Goal: Navigation & Orientation: Find specific page/section

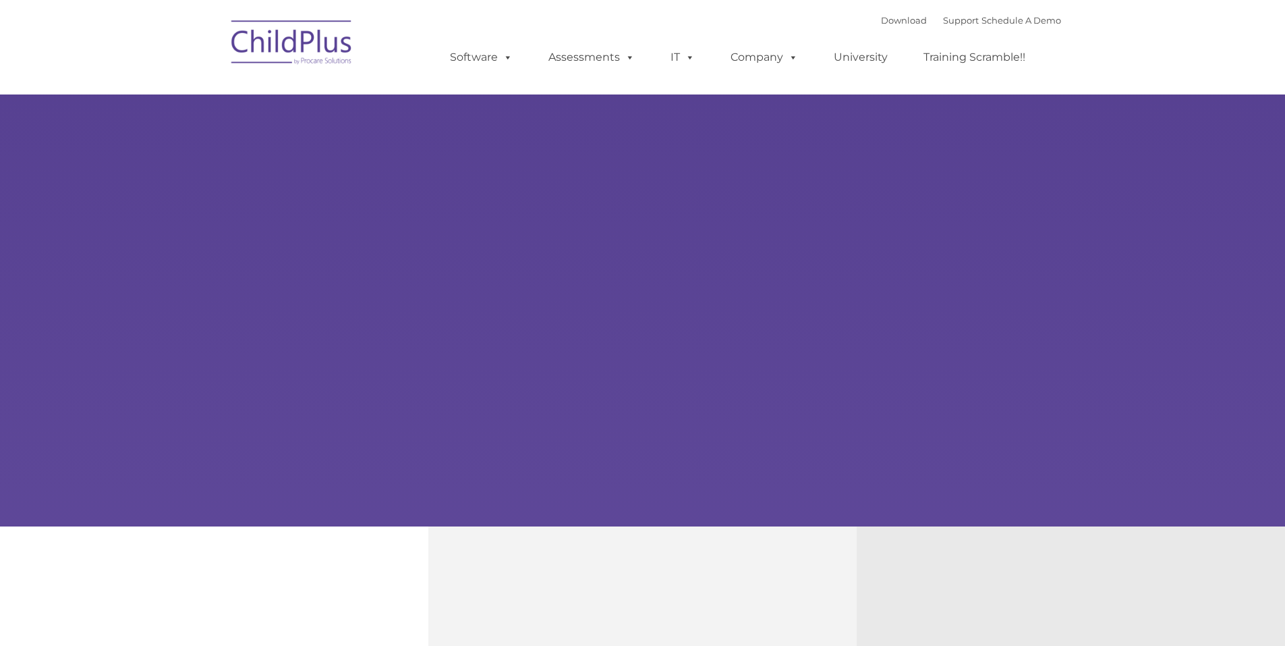
type input ""
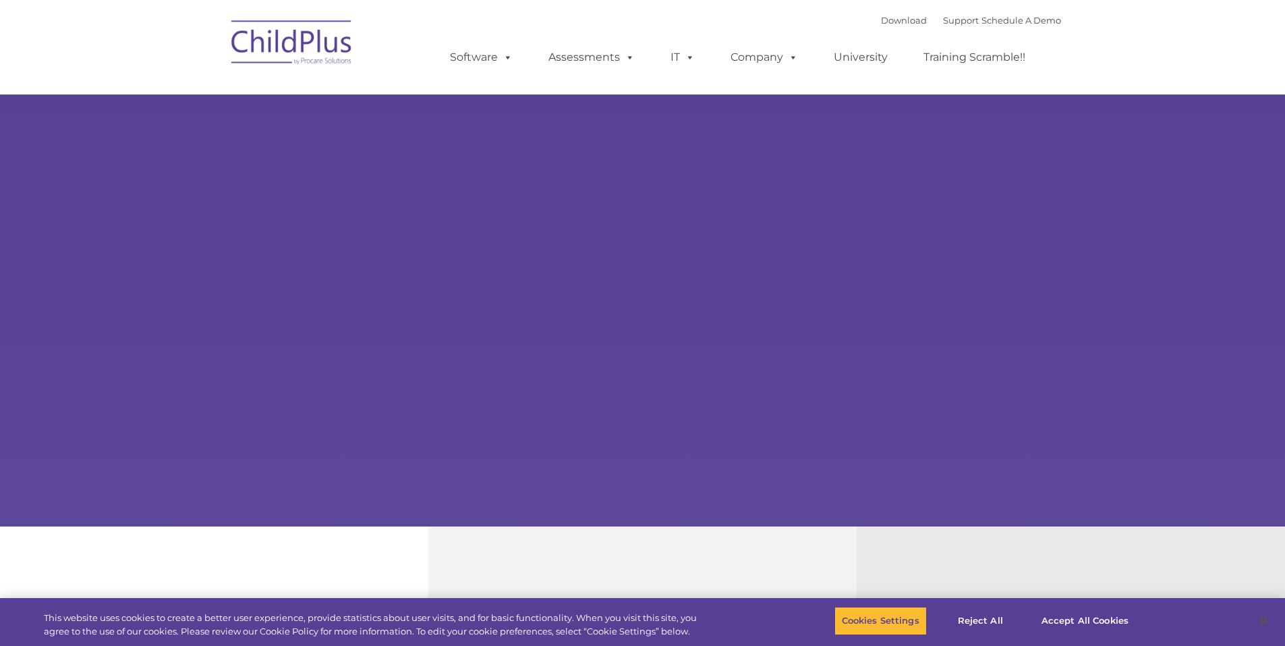
select select "MEDIUM"
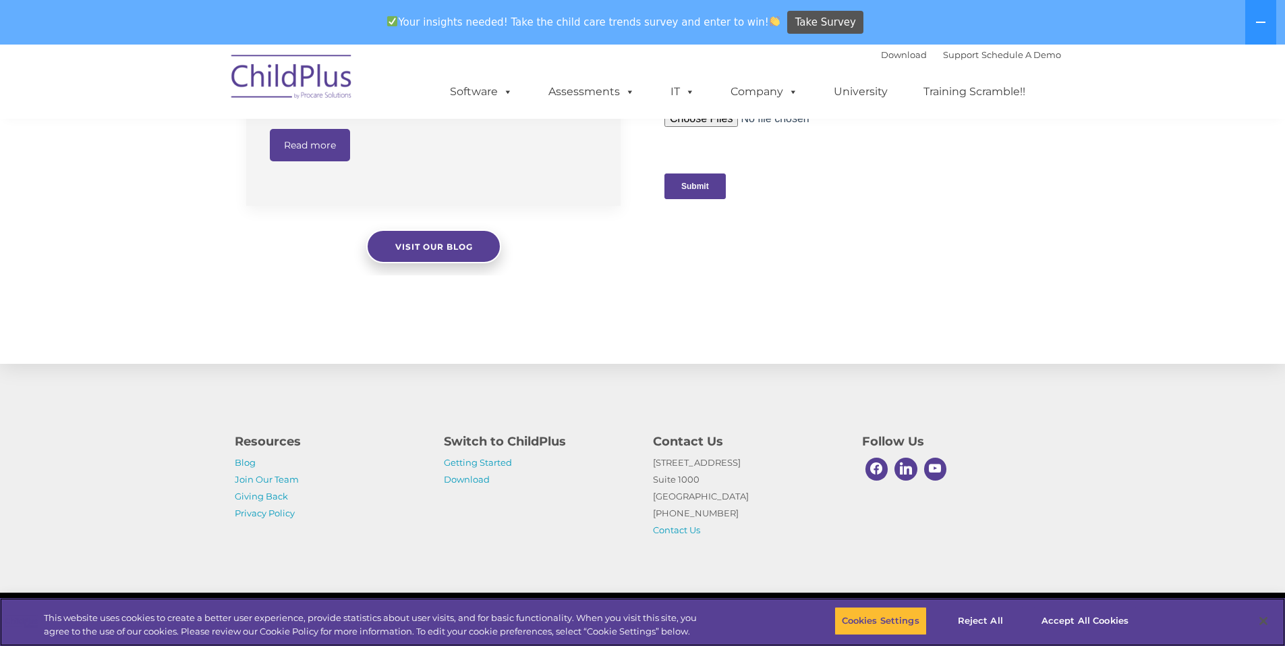
scroll to position [1353, 0]
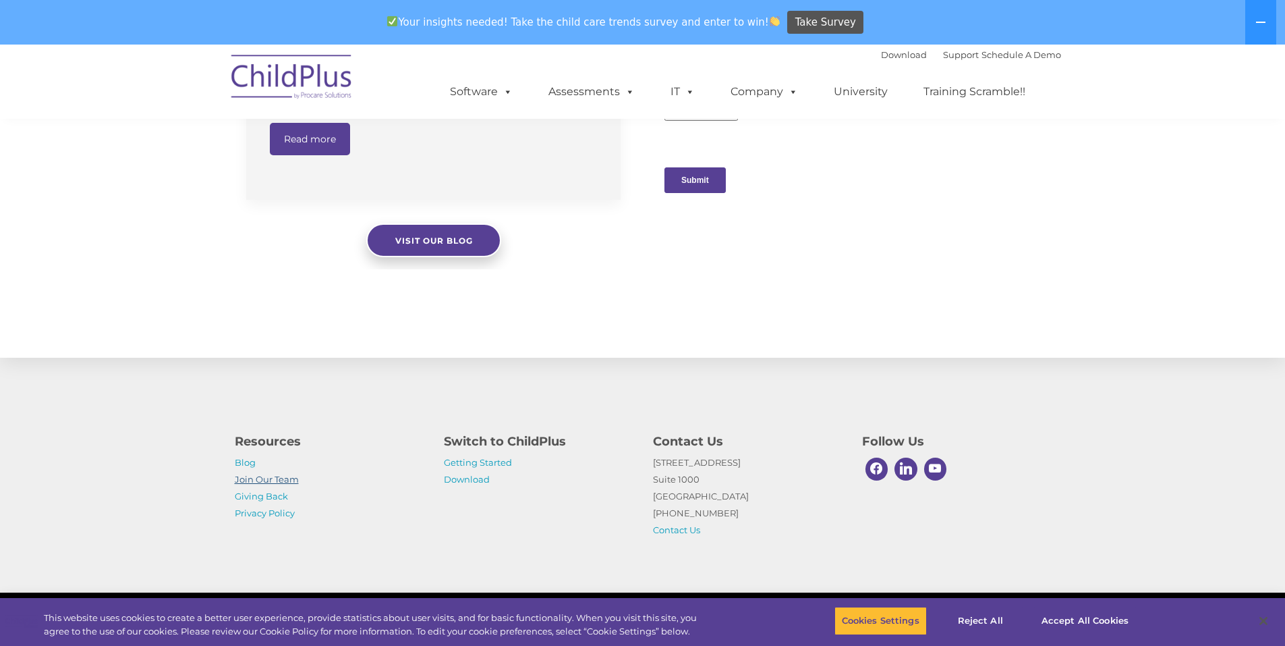
click at [282, 477] on link "Join Our Team" at bounding box center [267, 479] width 64 height 11
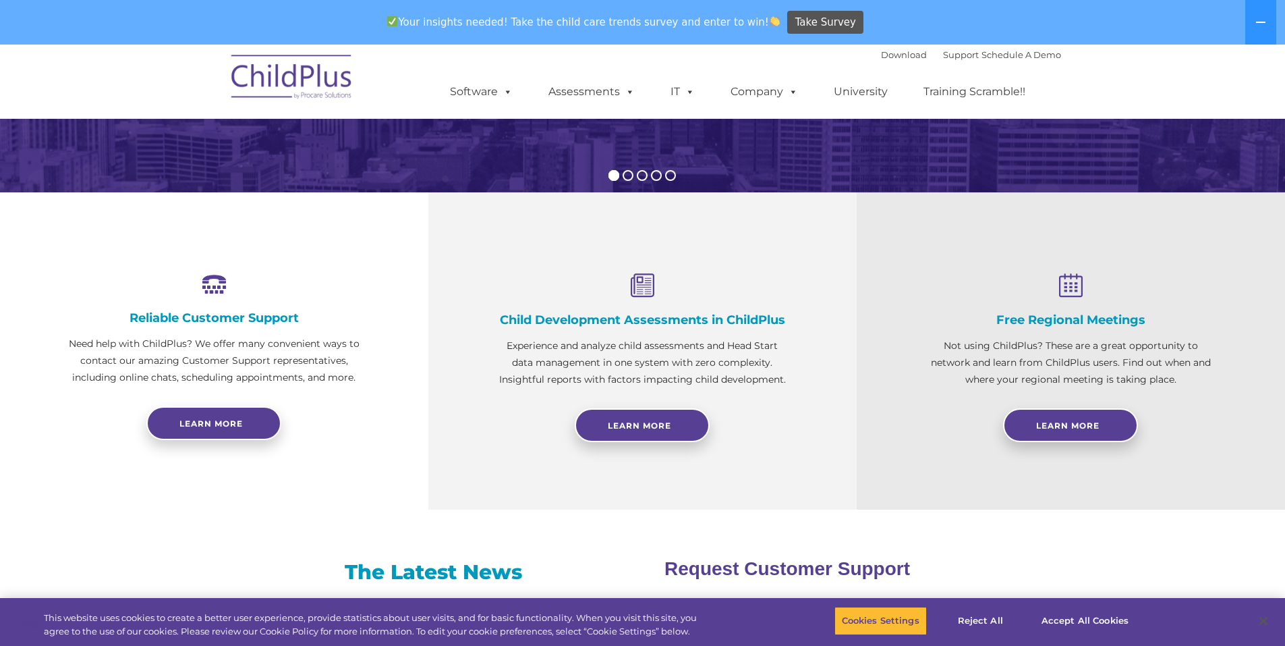
scroll to position [381, 0]
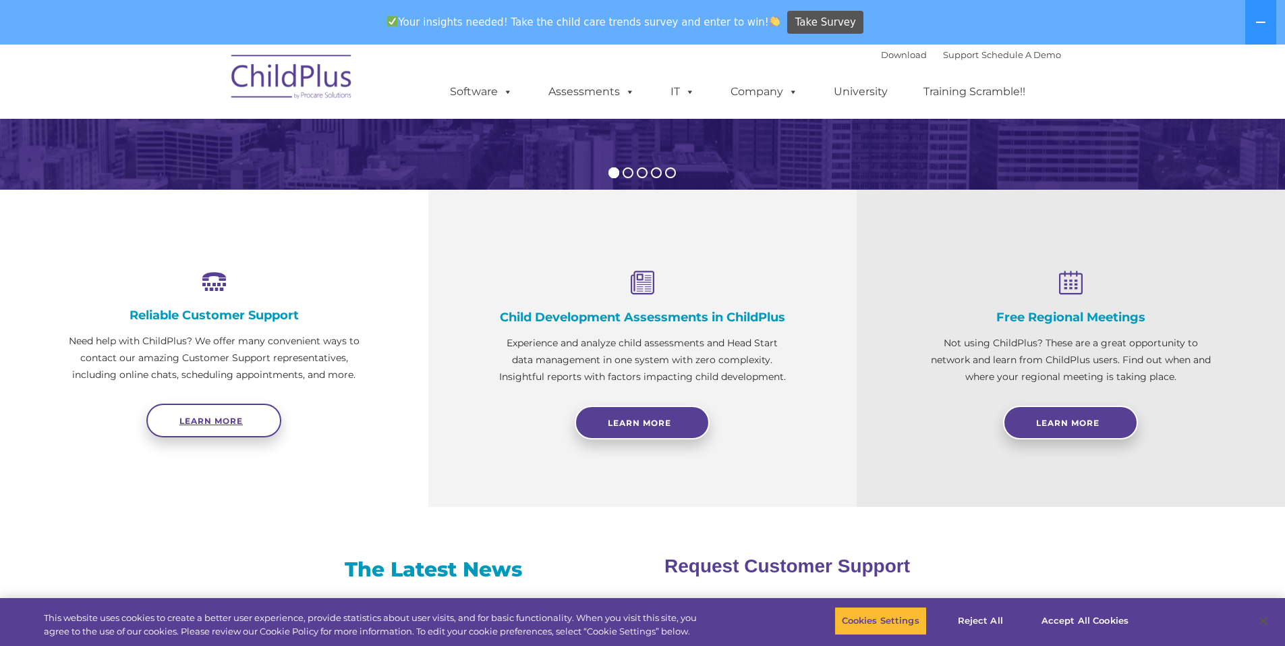
click at [224, 416] on span "Learn more" at bounding box center [210, 421] width 63 height 10
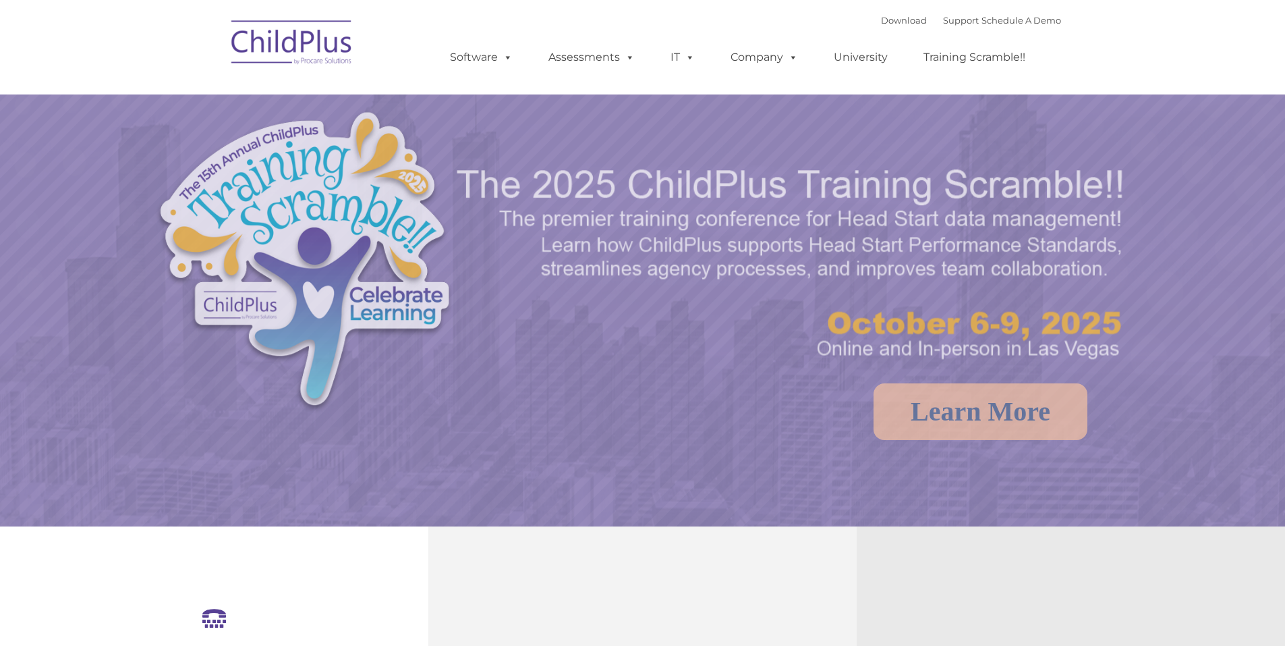
select select "MEDIUM"
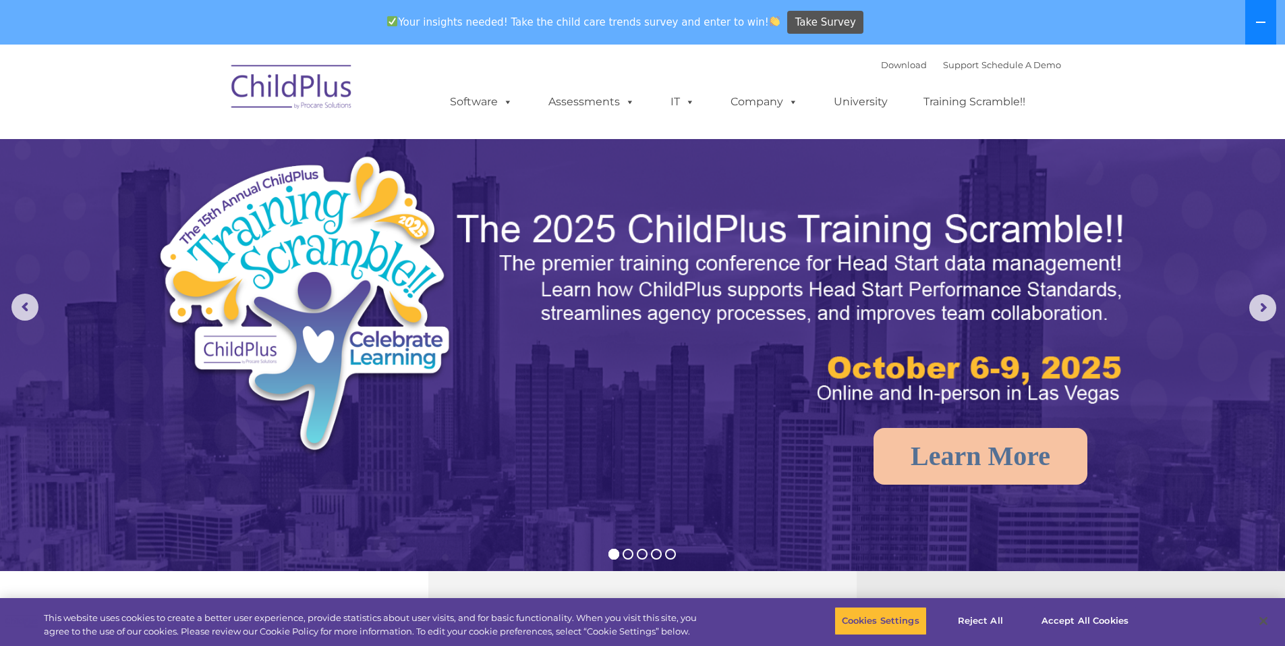
click at [1265, 28] on button at bounding box center [1260, 22] width 31 height 45
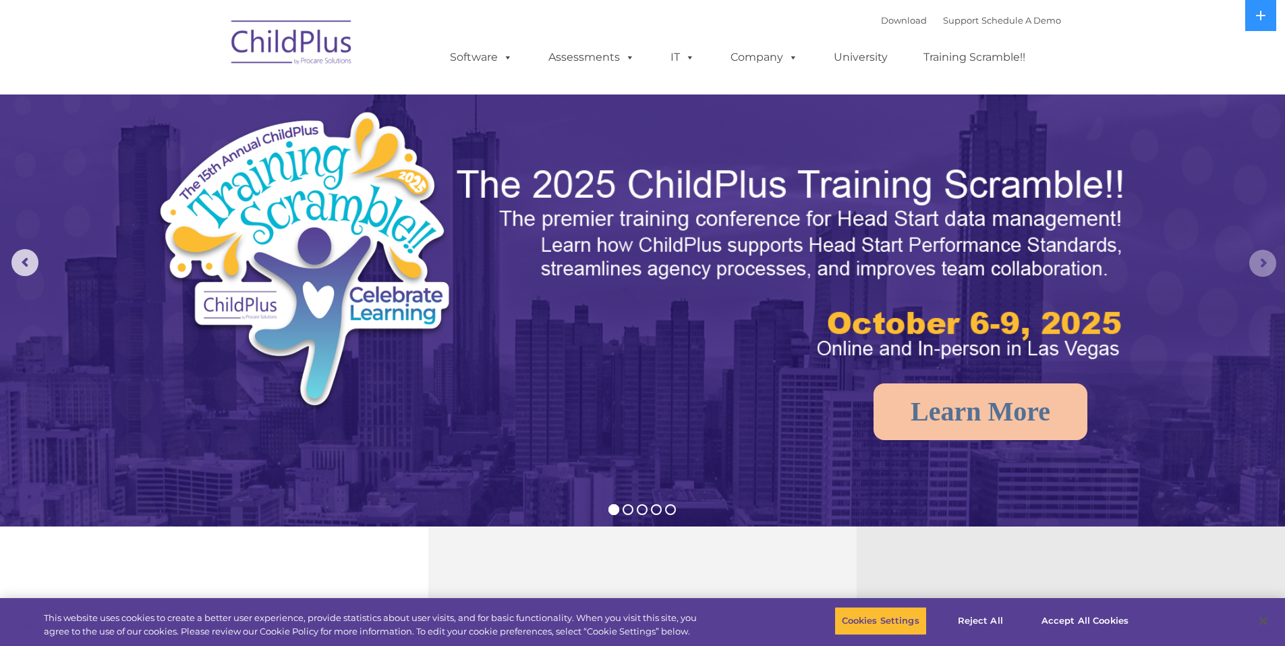
click at [1262, 275] on rs-arrow at bounding box center [1262, 263] width 27 height 27
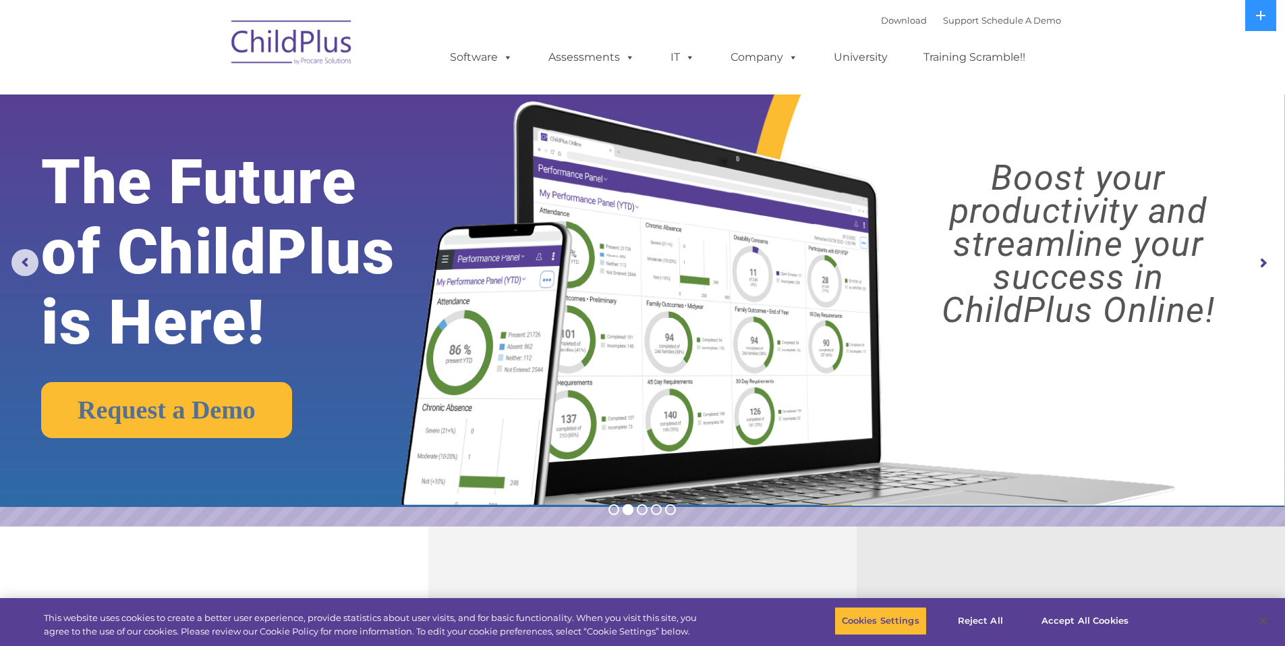
click at [1262, 275] on rs-arrow at bounding box center [1262, 263] width 27 height 27
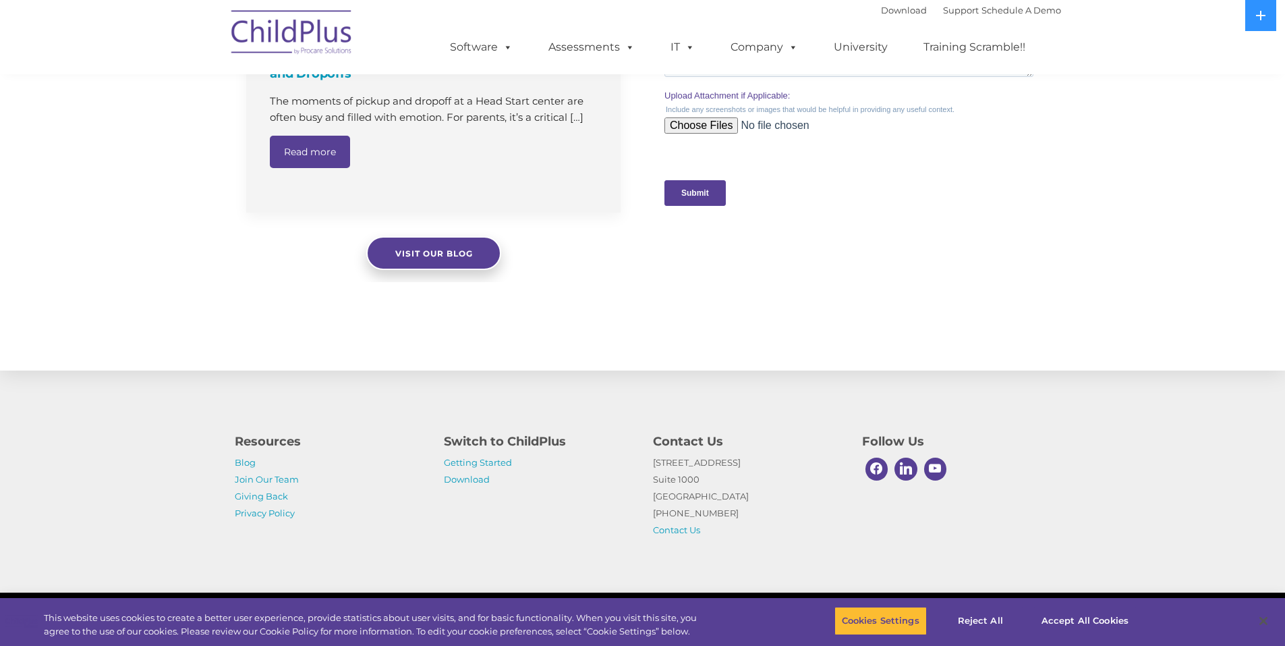
scroll to position [1309, 0]
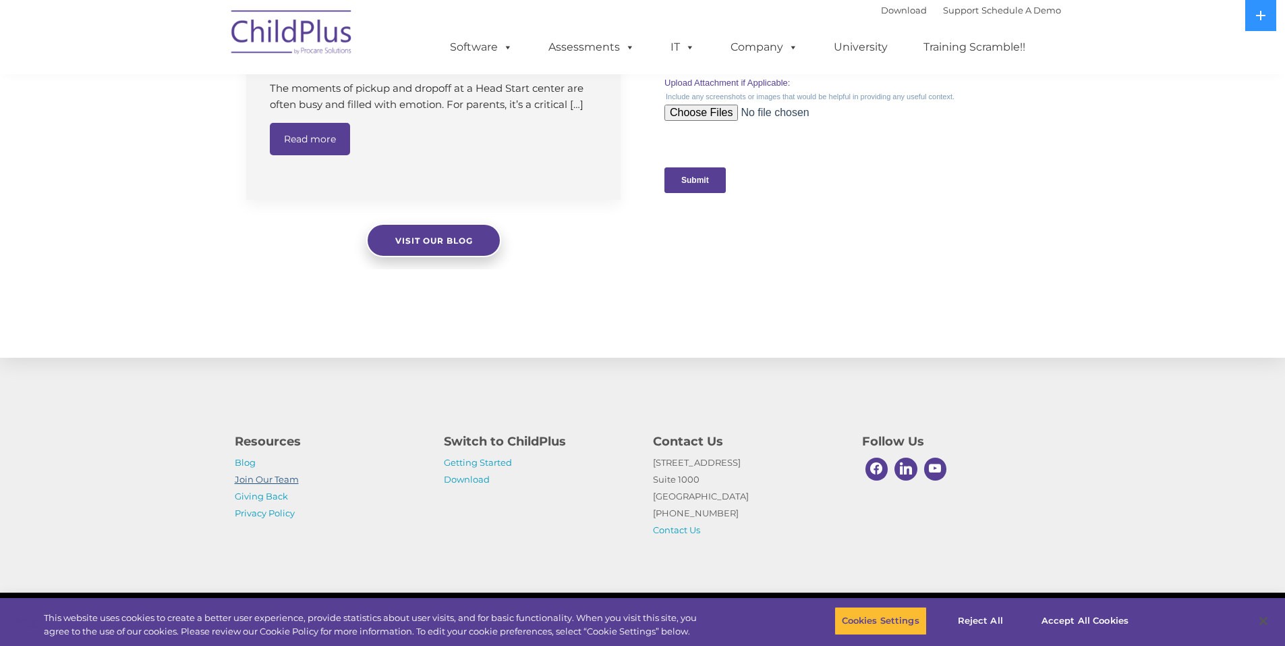
click at [258, 474] on link "Join Our Team" at bounding box center [267, 479] width 64 height 11
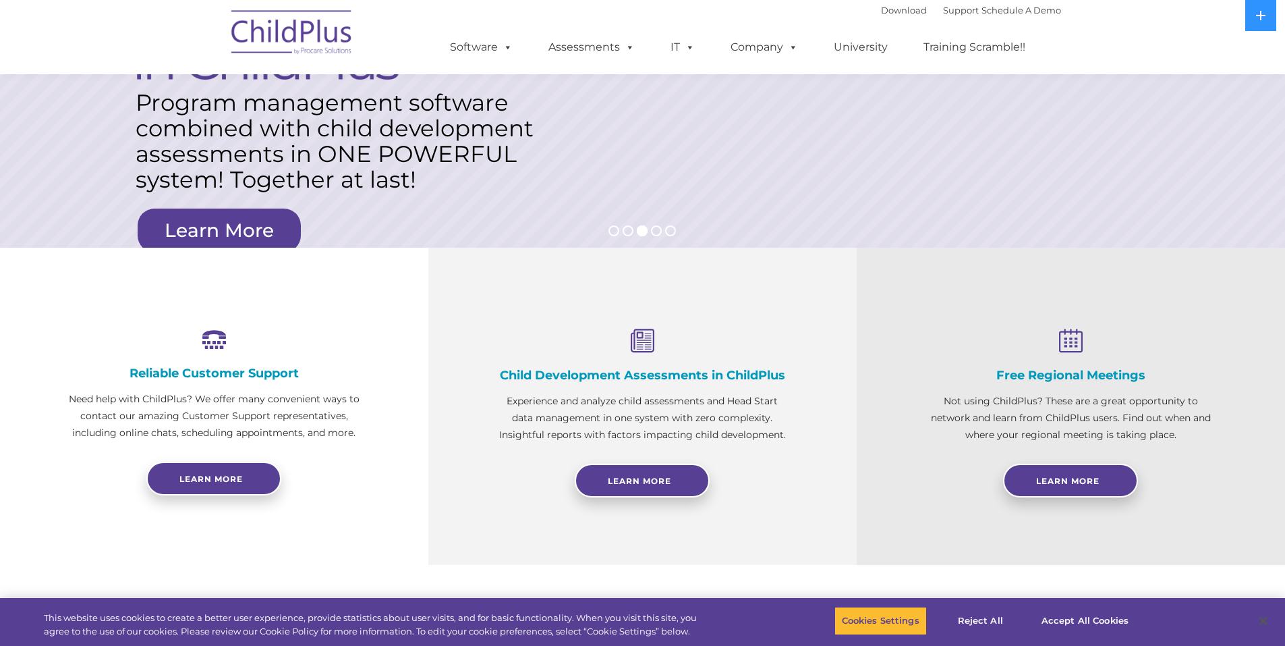
scroll to position [270, 0]
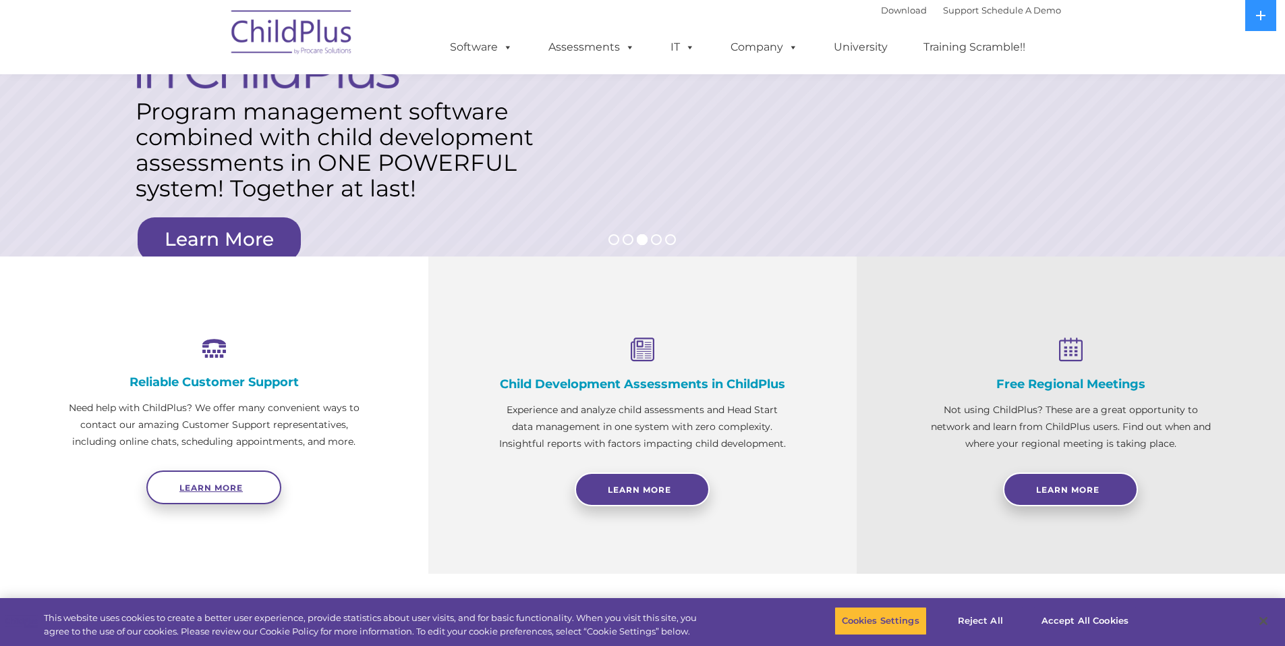
click at [217, 484] on span "Learn more" at bounding box center [210, 487] width 63 height 10
